Goal: Information Seeking & Learning: Check status

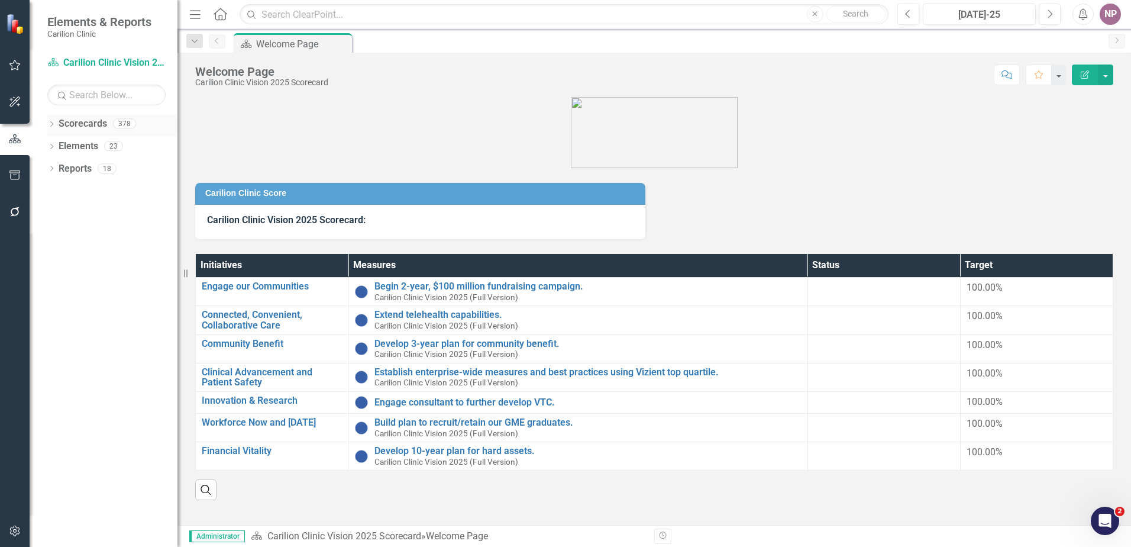
click at [53, 122] on icon "Dropdown" at bounding box center [51, 125] width 8 height 7
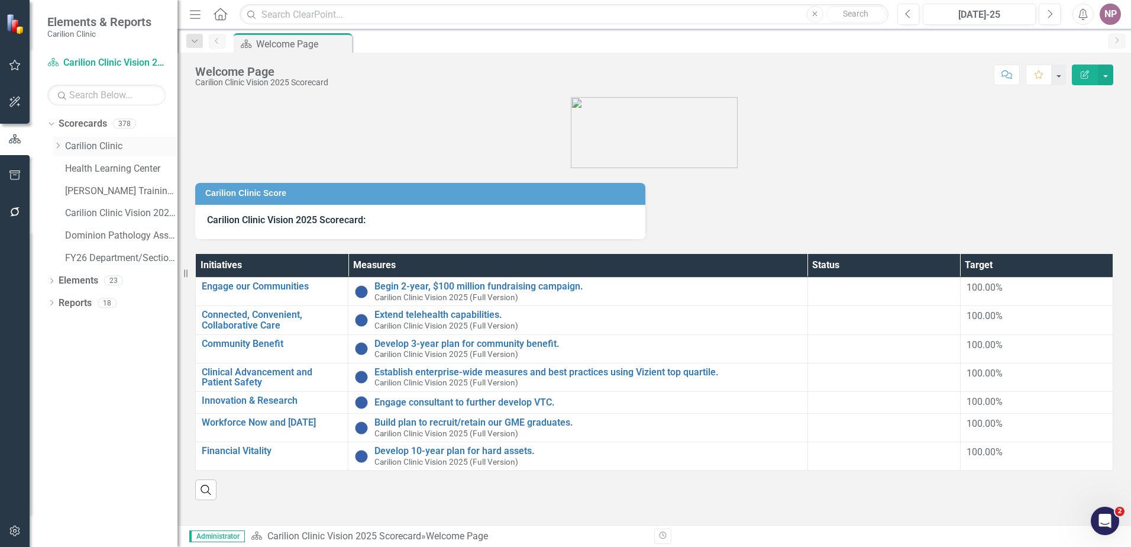
click at [59, 151] on div "Dropdown Carilion Clinic" at bounding box center [115, 147] width 124 height 20
click at [57, 148] on icon "Dropdown" at bounding box center [57, 145] width 9 height 7
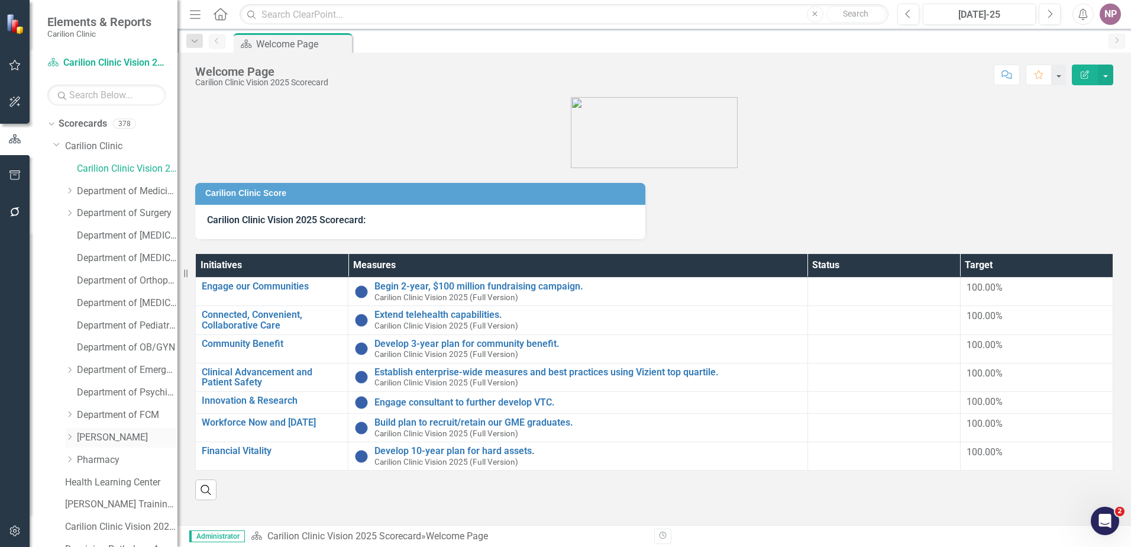
click at [85, 431] on link "[PERSON_NAME]" at bounding box center [127, 438] width 101 height 14
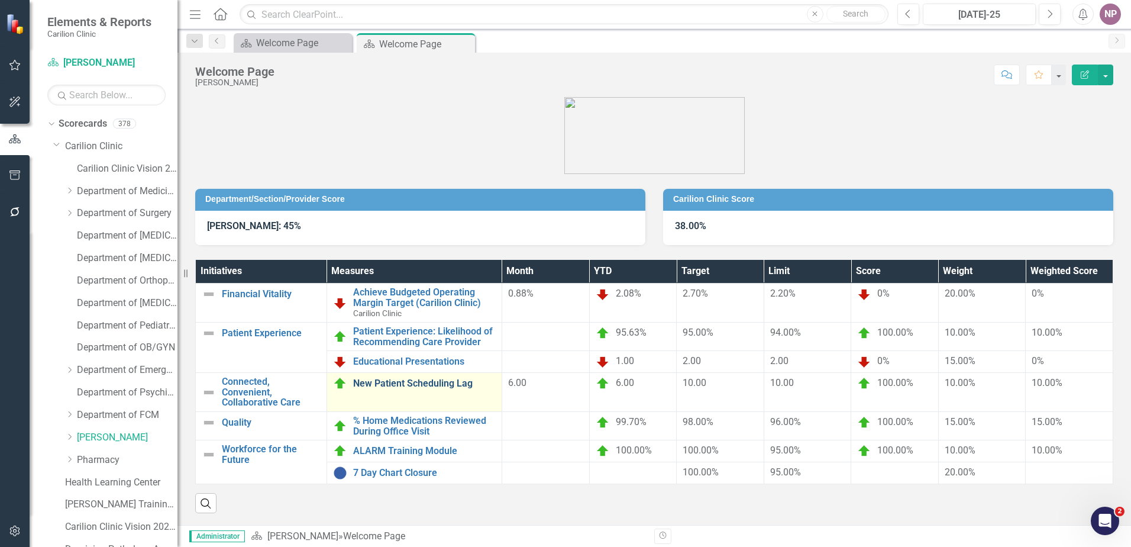
click at [450, 387] on link "New Patient Scheduling Lag" at bounding box center [424, 383] width 143 height 11
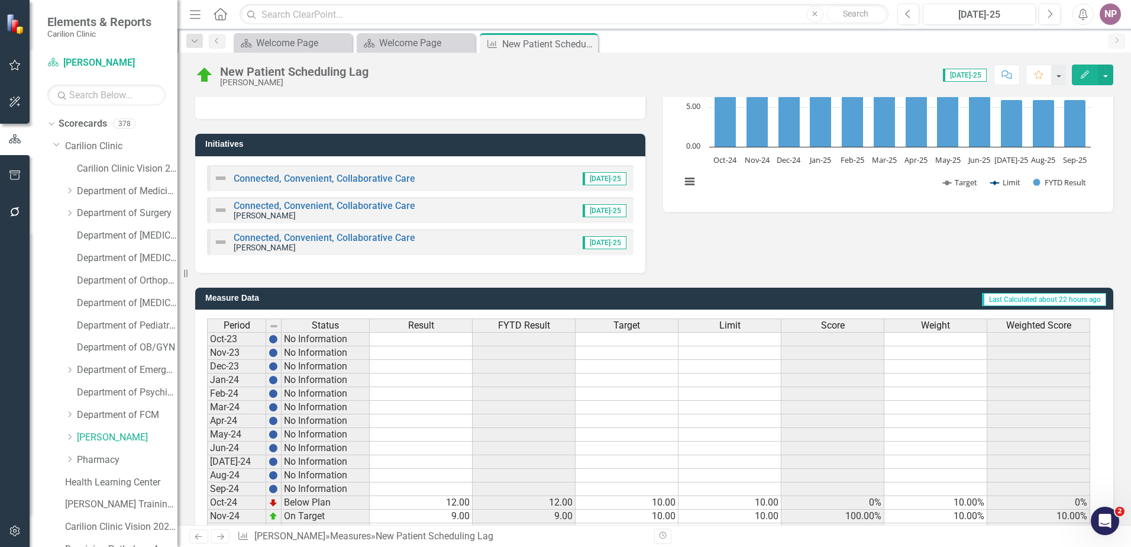
scroll to position [163, 0]
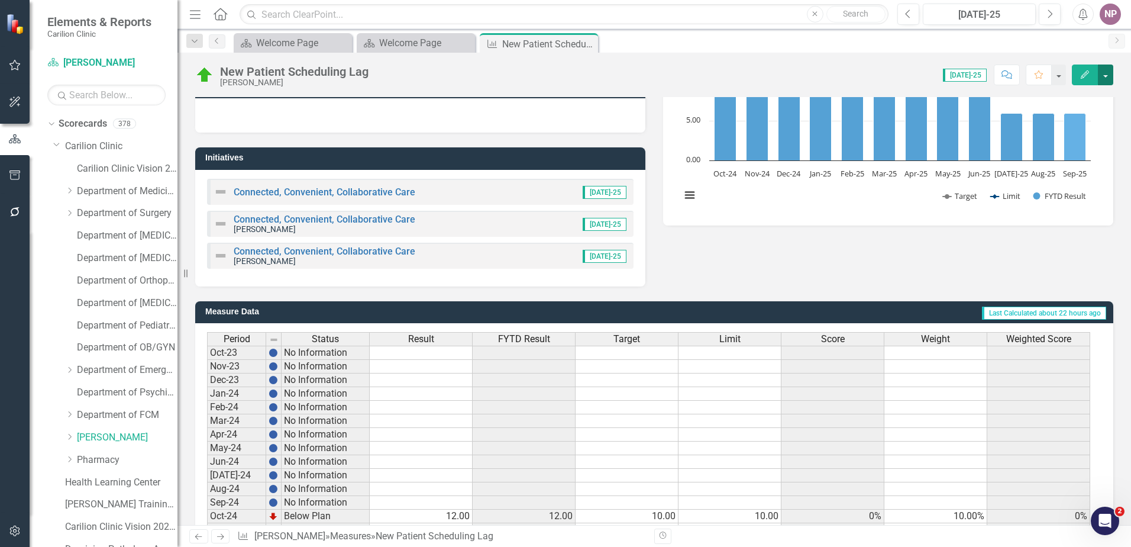
click at [1106, 84] on button "button" at bounding box center [1105, 74] width 15 height 21
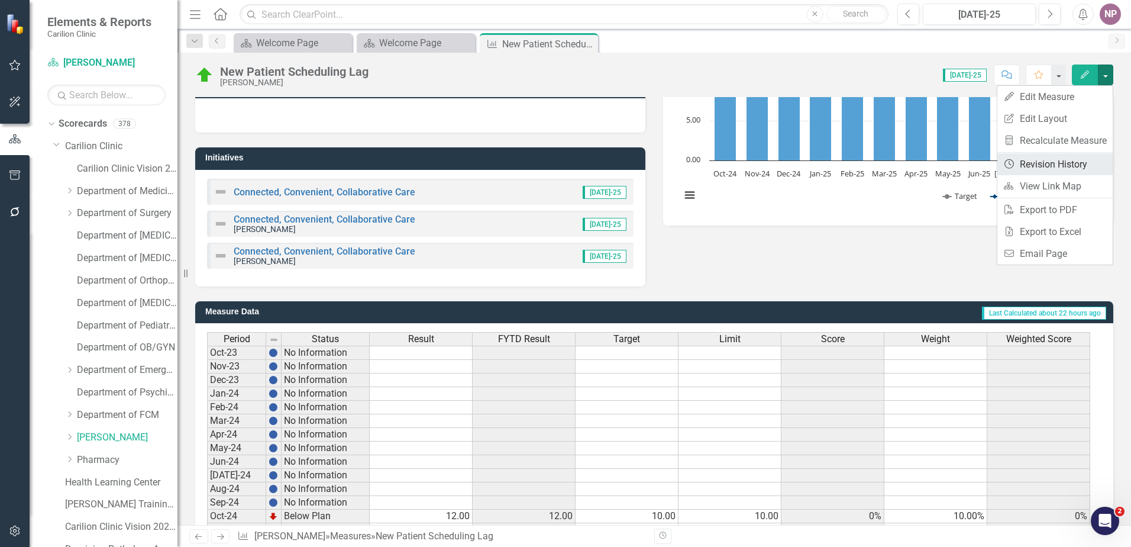
click at [1073, 162] on link "Revision History Revision History" at bounding box center [1054, 164] width 115 height 22
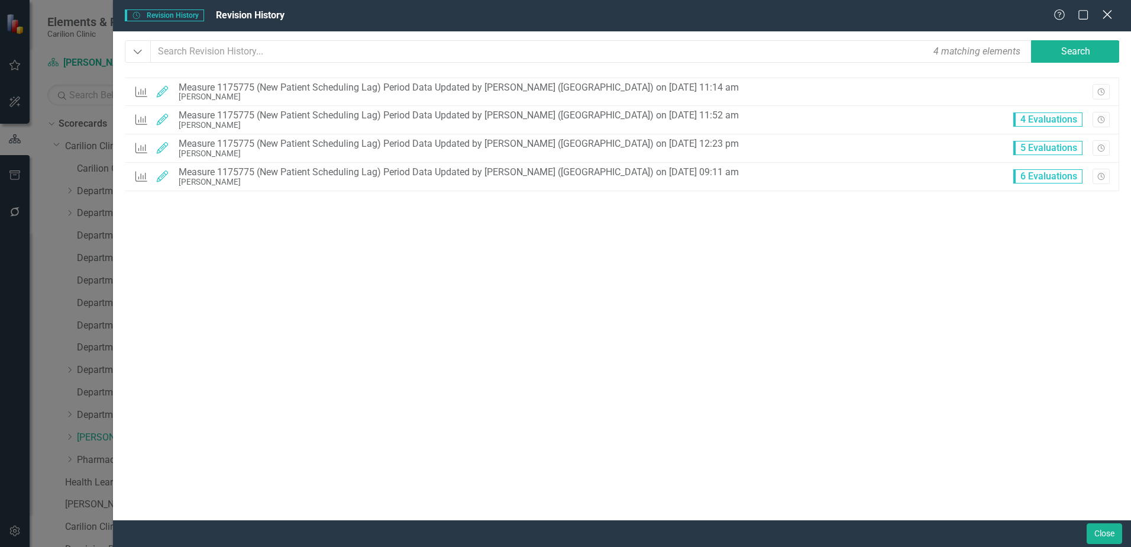
click at [1104, 20] on icon "Close" at bounding box center [1107, 14] width 15 height 11
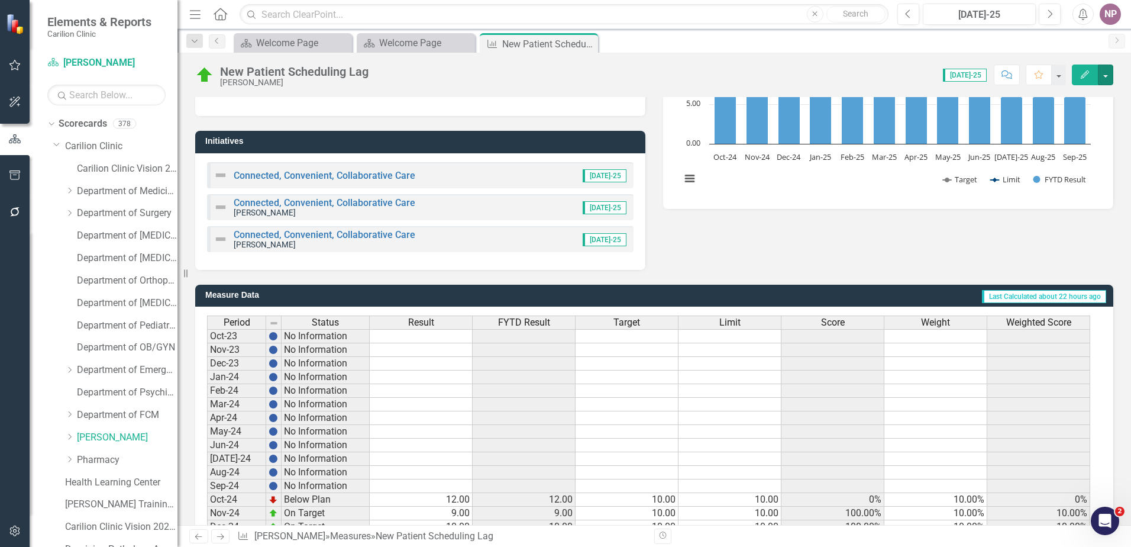
scroll to position [341, 0]
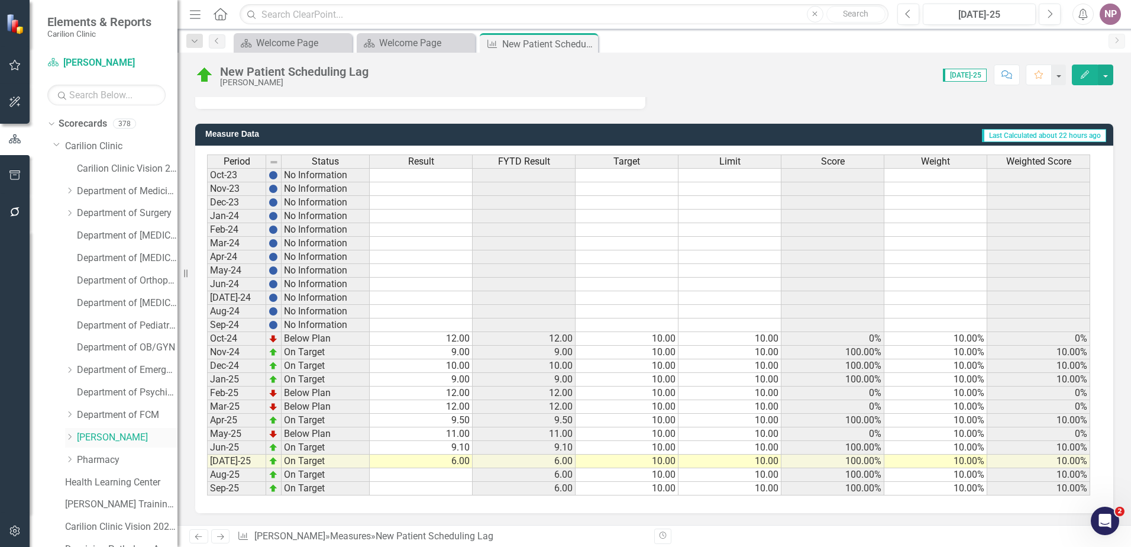
click at [73, 436] on icon "Dropdown" at bounding box center [69, 436] width 9 height 7
click at [73, 436] on div "Dropdown" at bounding box center [71, 437] width 12 height 6
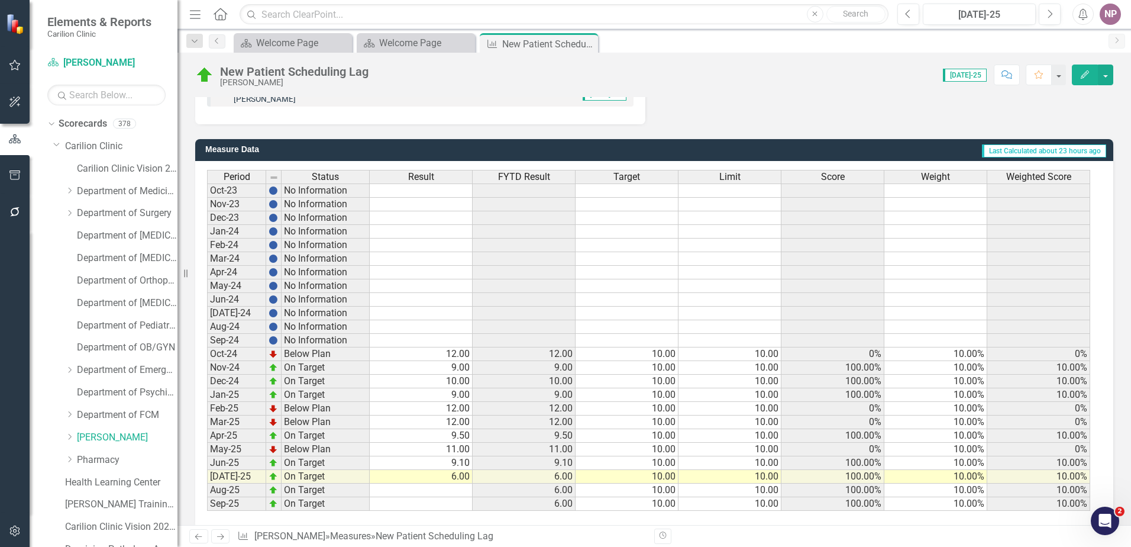
scroll to position [325, 0]
click at [67, 433] on icon "Dropdown" at bounding box center [69, 436] width 9 height 7
click at [67, 433] on icon "Dropdown" at bounding box center [68, 435] width 7 height 9
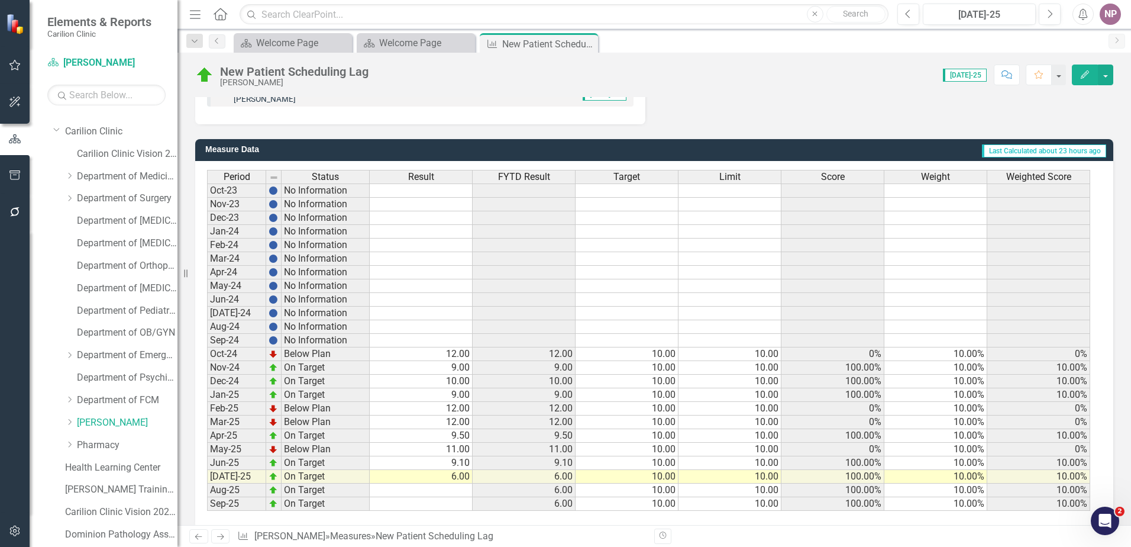
drag, startPoint x: 797, startPoint y: 223, endPoint x: 880, endPoint y: 150, distance: 110.6
click at [797, 223] on td at bounding box center [832, 218] width 103 height 14
click at [1102, 72] on button "button" at bounding box center [1105, 74] width 15 height 21
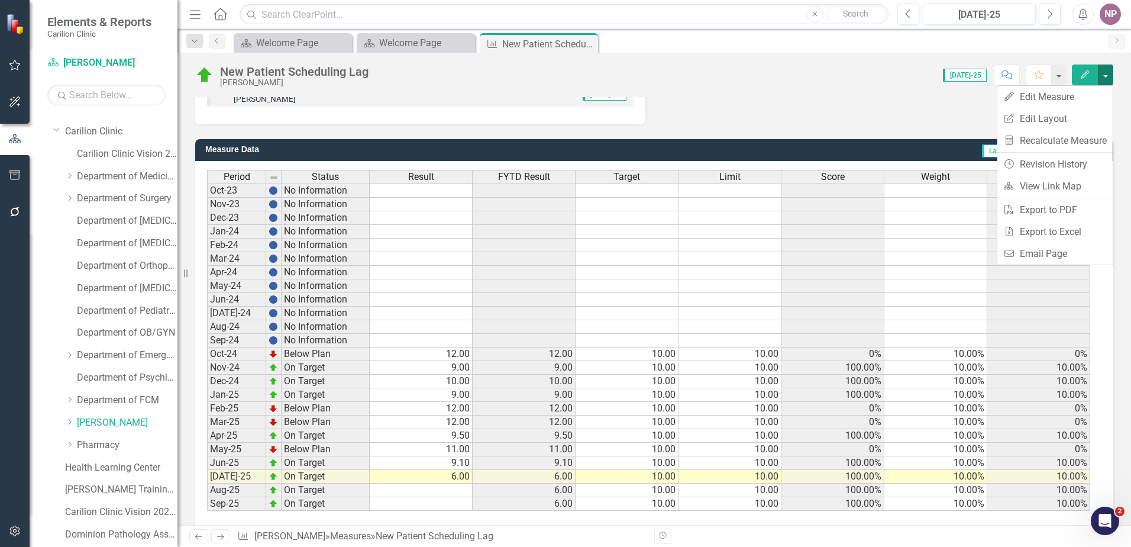
click at [1104, 20] on div "NP" at bounding box center [1110, 14] width 21 height 21
